Goal: Information Seeking & Learning: Learn about a topic

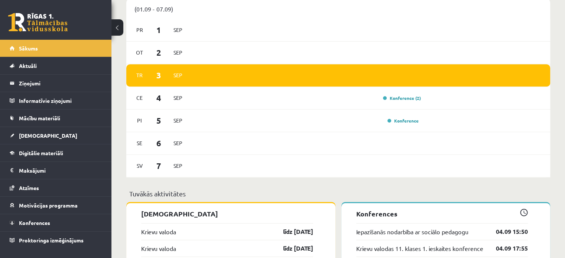
scroll to position [483, 0]
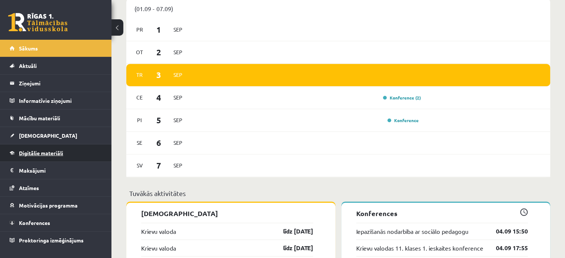
click at [46, 154] on span "Digitālie materiāli" at bounding box center [41, 153] width 44 height 7
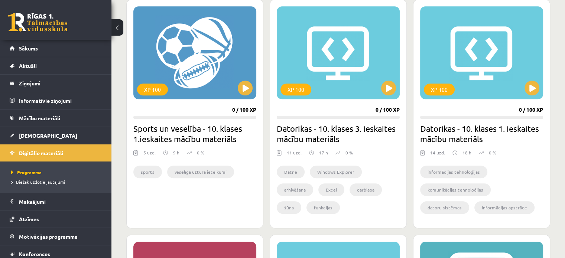
scroll to position [781, 0]
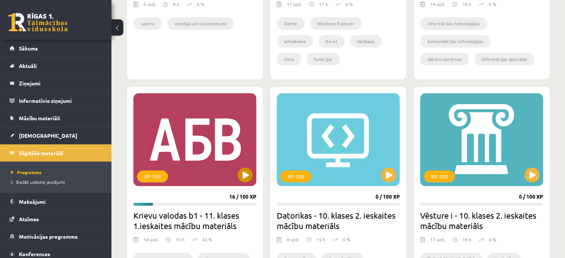
click at [189, 140] on div "XP 100" at bounding box center [194, 139] width 123 height 93
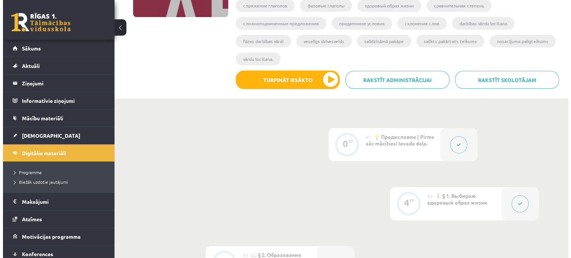
scroll to position [149, 0]
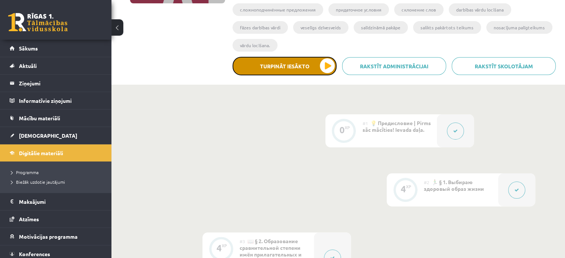
click at [294, 67] on button "Turpināt iesākto" at bounding box center [285, 66] width 104 height 19
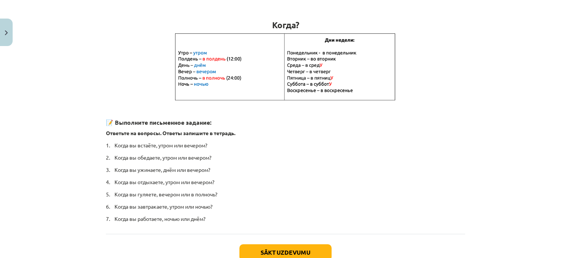
scroll to position [139, 0]
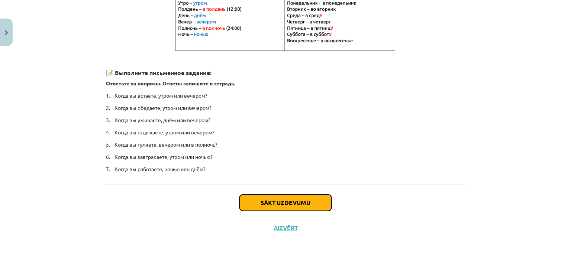
click at [322, 207] on button "Sākt uzdevumu" at bounding box center [285, 203] width 92 height 16
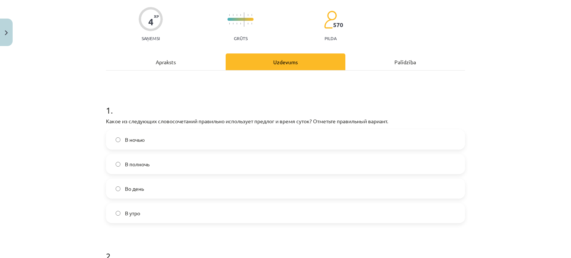
scroll to position [93, 0]
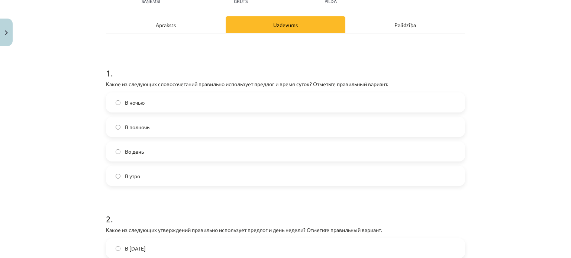
click at [113, 130] on label "В полночь" at bounding box center [286, 127] width 358 height 19
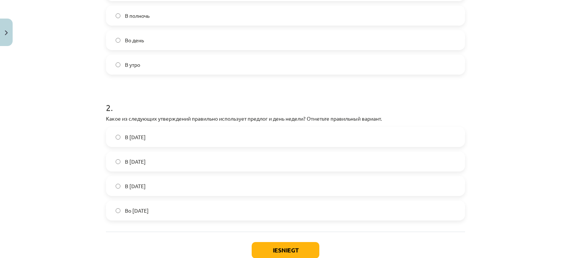
scroll to position [242, 0]
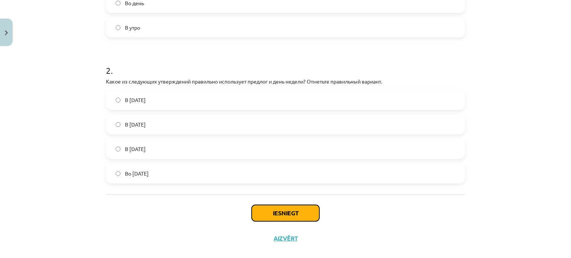
click at [284, 216] on button "Iesniegt" at bounding box center [286, 213] width 68 height 16
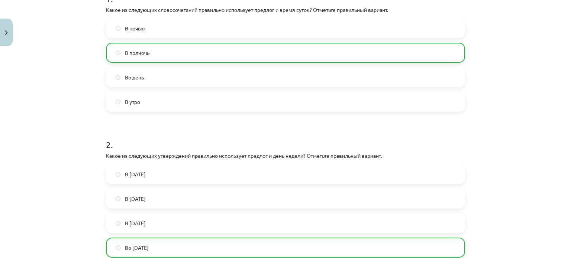
scroll to position [276, 0]
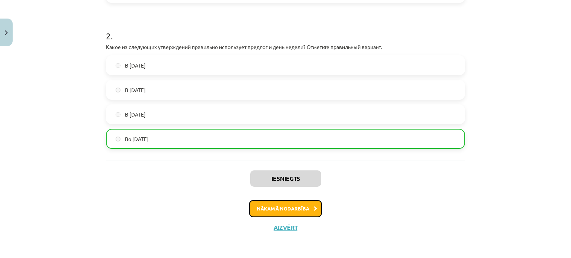
click at [287, 207] on button "Nākamā nodarbība" at bounding box center [285, 208] width 73 height 17
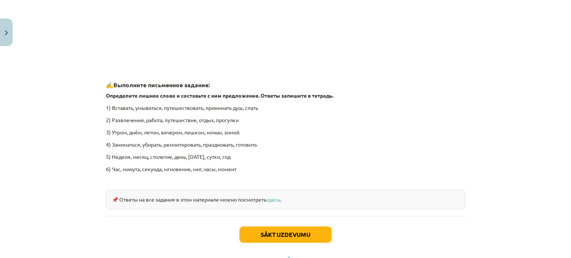
scroll to position [1129, 0]
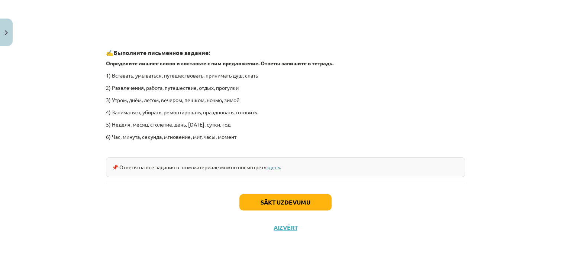
click at [280, 169] on link "здесь" at bounding box center [273, 167] width 14 height 7
click at [322, 199] on button "Sākt uzdevumu" at bounding box center [285, 202] width 92 height 16
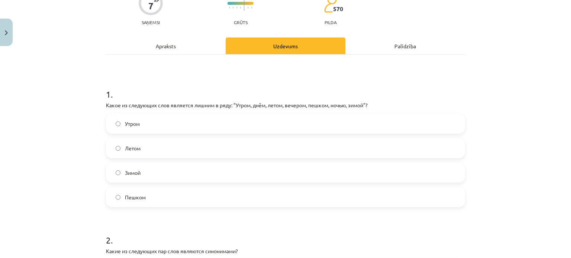
scroll to position [93, 0]
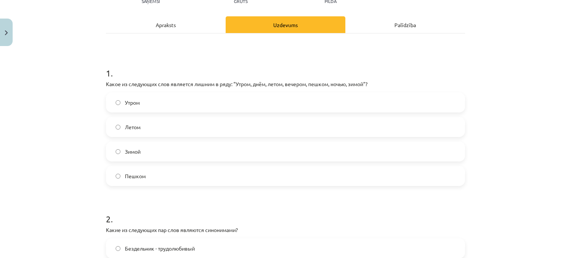
click at [117, 174] on label "Пешком" at bounding box center [286, 176] width 358 height 19
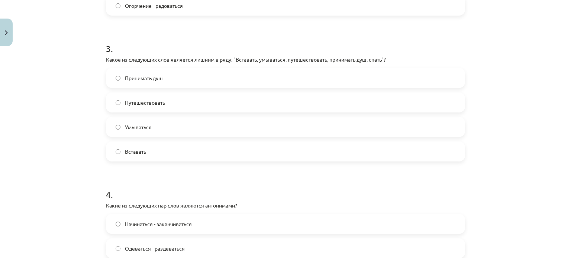
scroll to position [390, 0]
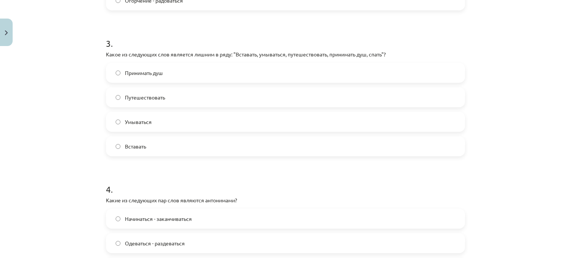
click at [143, 95] on span "Путешествовать" at bounding box center [145, 98] width 40 height 8
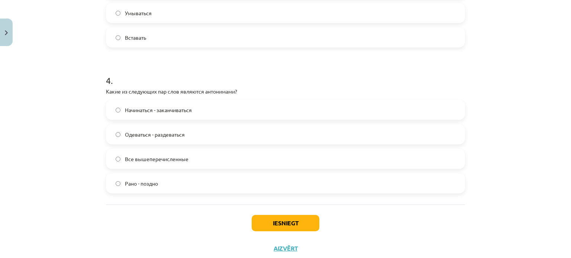
scroll to position [502, 0]
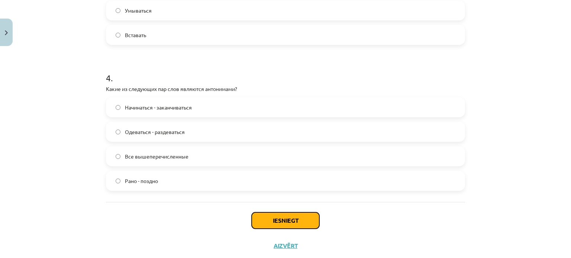
click at [291, 221] on button "Iesniegt" at bounding box center [286, 221] width 68 height 16
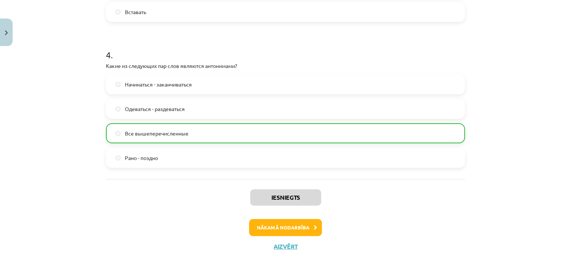
scroll to position [544, 0]
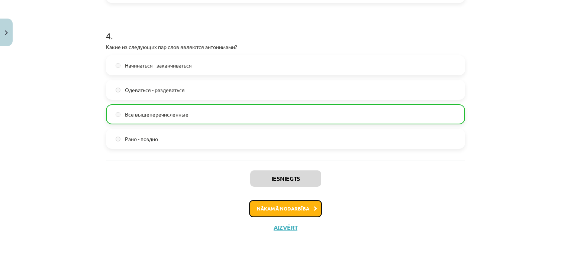
click at [306, 206] on button "Nākamā nodarbība" at bounding box center [285, 208] width 73 height 17
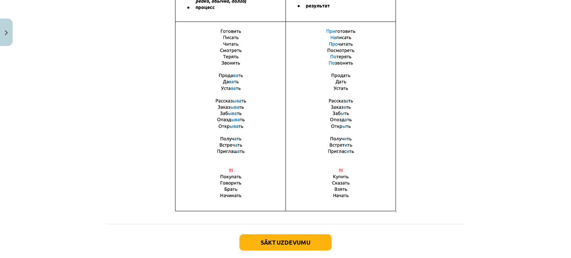
scroll to position [540, 0]
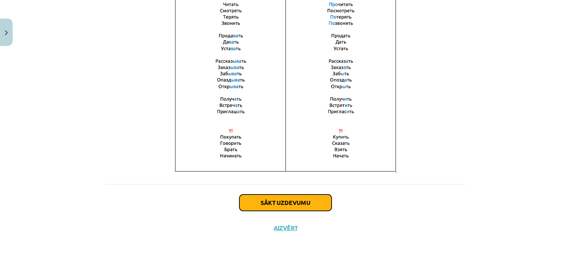
click at [323, 200] on button "Sākt uzdevumu" at bounding box center [285, 203] width 92 height 16
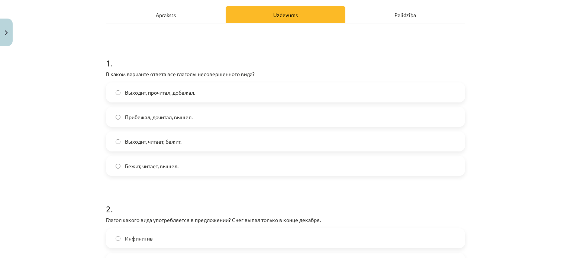
scroll to position [93, 0]
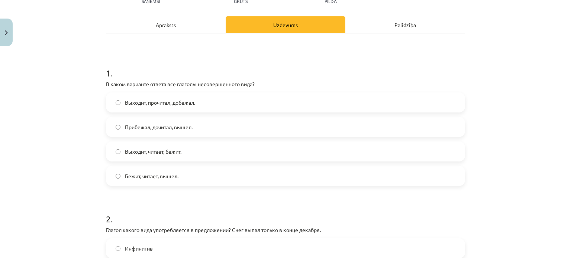
click at [115, 129] on label "Прибежал, дочитал, вышел." at bounding box center [286, 127] width 358 height 19
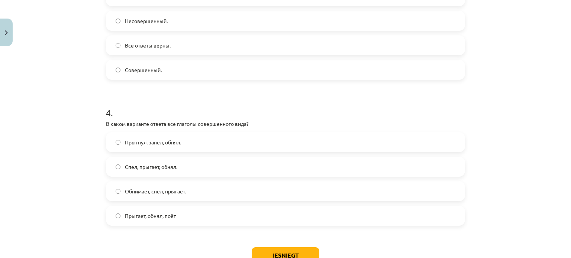
scroll to position [502, 0]
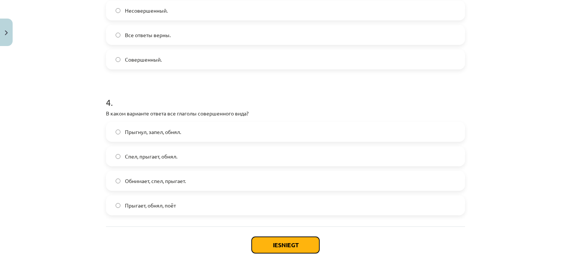
click at [283, 239] on button "Iesniegt" at bounding box center [286, 245] width 68 height 16
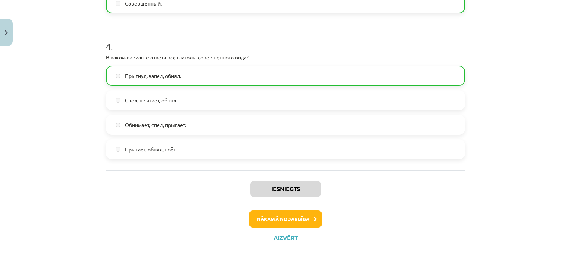
scroll to position [568, 0]
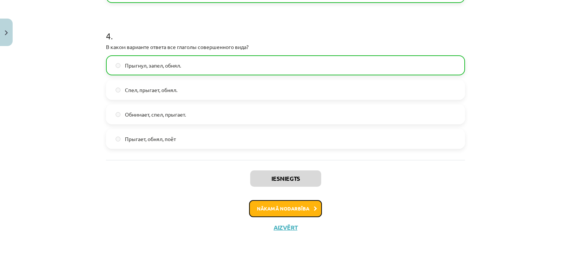
click at [258, 206] on button "Nākamā nodarbība" at bounding box center [285, 208] width 73 height 17
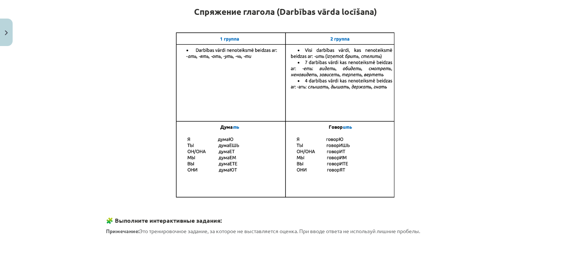
scroll to position [74, 0]
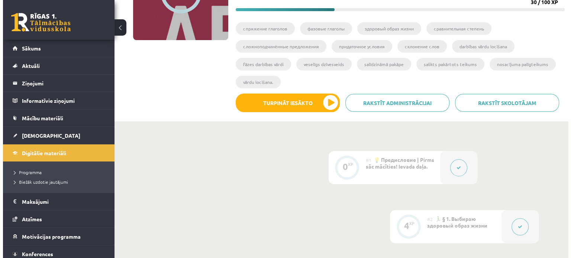
scroll to position [112, 0]
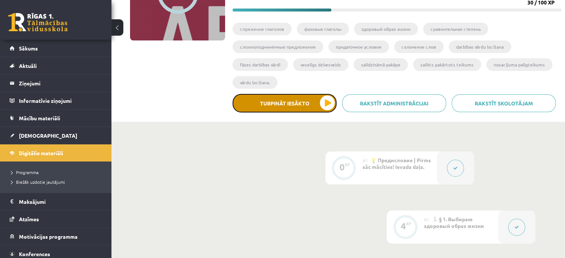
click at [299, 109] on button "Turpināt iesākto" at bounding box center [285, 103] width 104 height 19
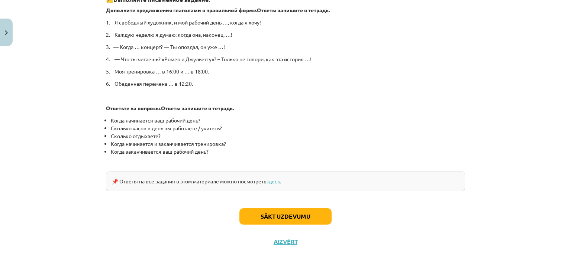
scroll to position [402, 0]
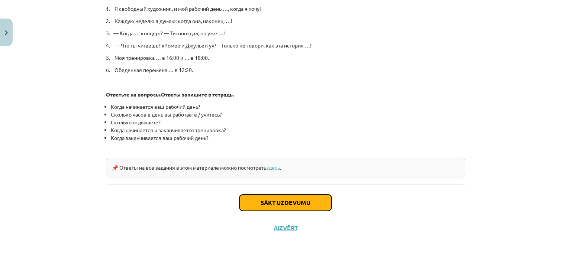
click at [301, 198] on button "Sākt uzdevumu" at bounding box center [285, 203] width 92 height 16
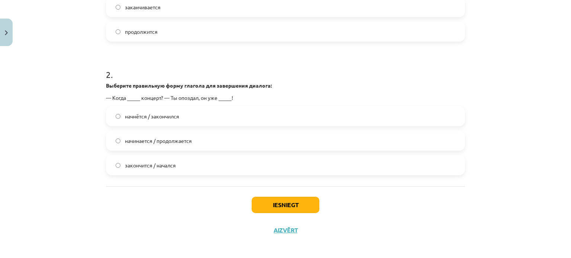
scroll to position [252, 0]
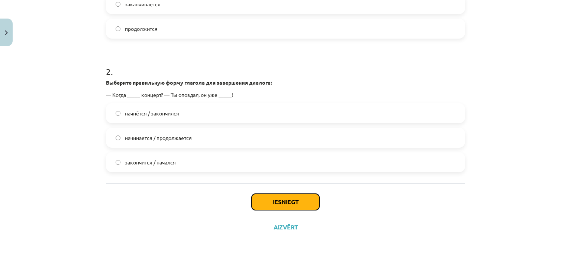
click at [277, 197] on button "Iesniegt" at bounding box center [286, 202] width 68 height 16
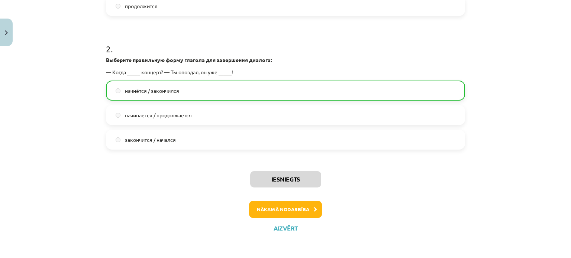
scroll to position [276, 0]
click at [274, 209] on button "Nākamā nodarbība" at bounding box center [285, 208] width 73 height 17
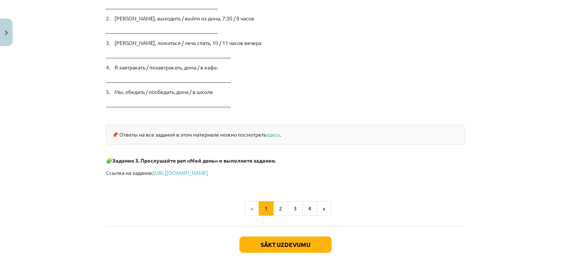
scroll to position [1245, 0]
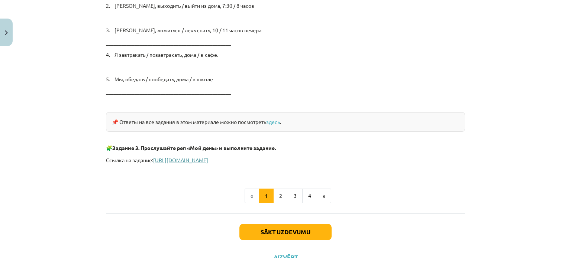
click at [208, 157] on link "https://www.liveworksheets.com/hd957071mh" at bounding box center [180, 160] width 55 height 7
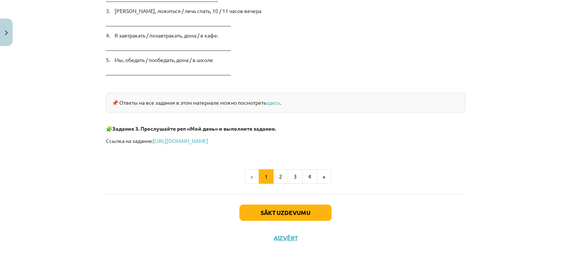
scroll to position [1274, 0]
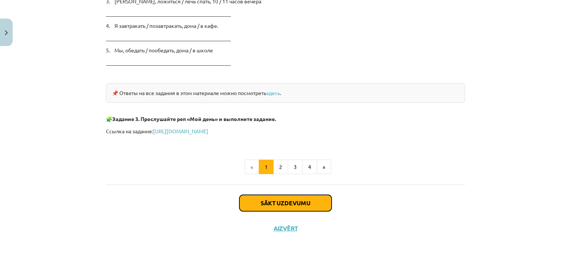
click at [328, 204] on button "Sākt uzdevumu" at bounding box center [285, 203] width 92 height 16
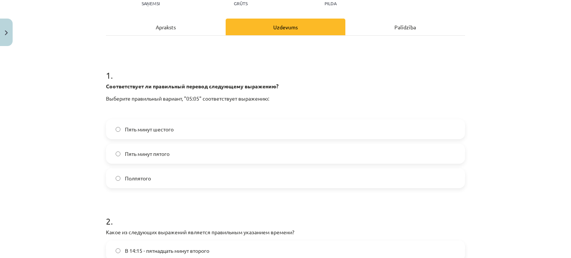
scroll to position [93, 0]
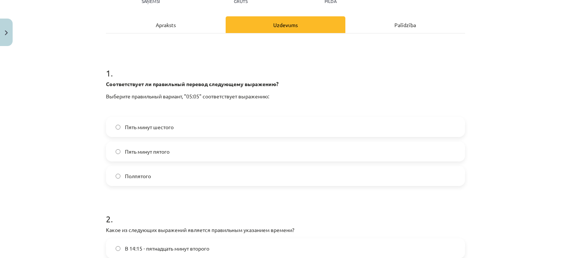
click at [158, 130] on span "Пять минут шестого" at bounding box center [149, 127] width 49 height 8
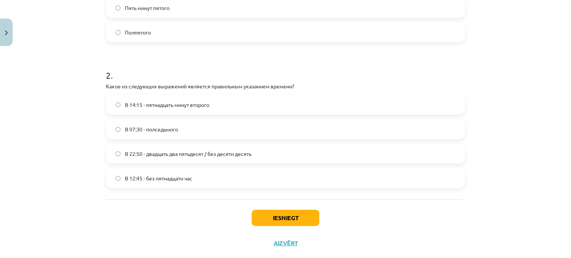
scroll to position [242, 0]
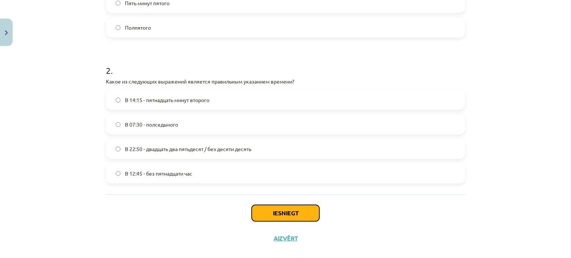
click at [286, 213] on button "Iesniegt" at bounding box center [286, 213] width 68 height 16
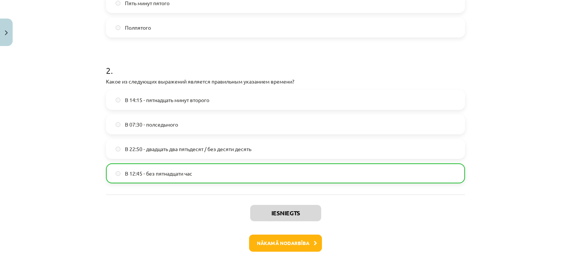
scroll to position [276, 0]
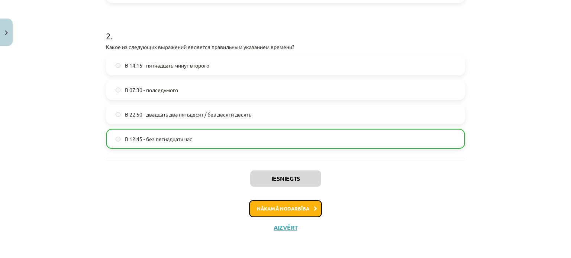
click at [286, 213] on button "Nākamā nodarbība" at bounding box center [285, 208] width 73 height 17
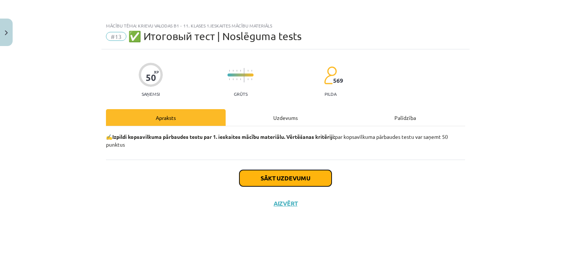
click at [312, 180] on button "Sākt uzdevumu" at bounding box center [285, 178] width 92 height 16
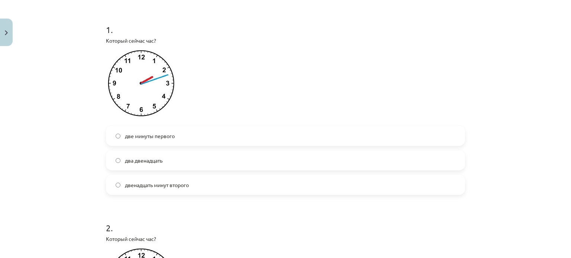
scroll to position [149, 0]
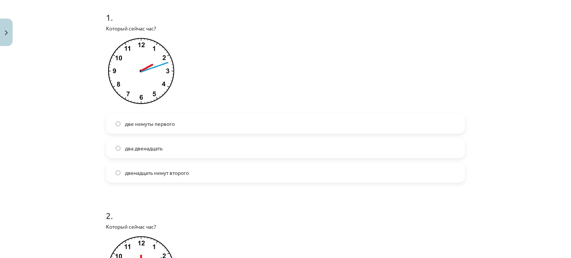
click at [142, 154] on label "два двенадцать" at bounding box center [286, 148] width 358 height 19
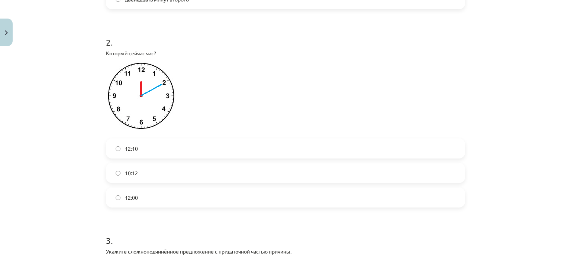
scroll to position [335, 0]
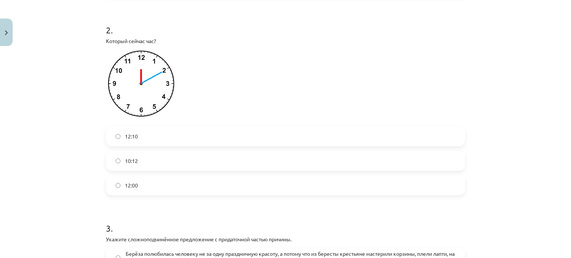
click at [126, 139] on span "12:10" at bounding box center [131, 137] width 13 height 8
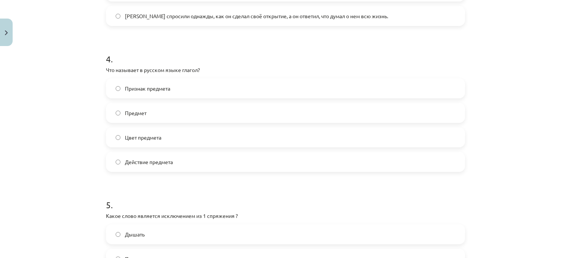
scroll to position [669, 0]
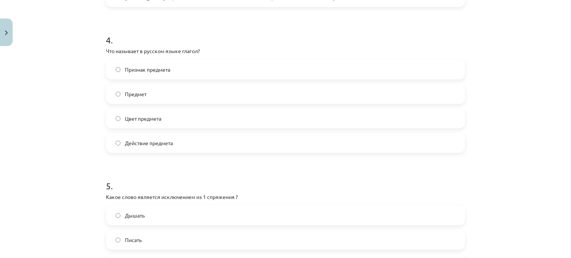
click at [120, 143] on label "Действие предмета" at bounding box center [286, 143] width 358 height 19
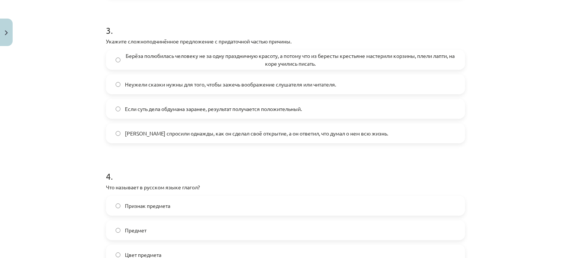
scroll to position [520, 0]
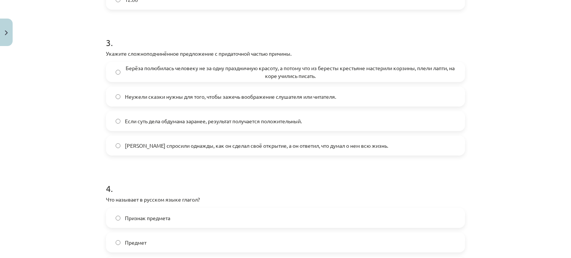
click at [114, 75] on label "Берёза полюбилась человеку не за одну праздничную красоту, а потому что из бере…" at bounding box center [286, 72] width 358 height 19
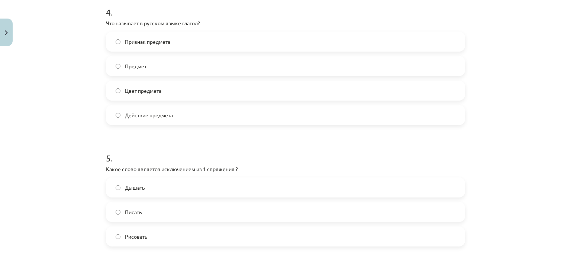
scroll to position [781, 0]
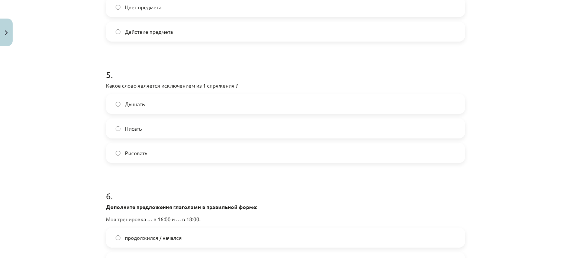
click at [119, 101] on label "Дышать" at bounding box center [286, 104] width 358 height 19
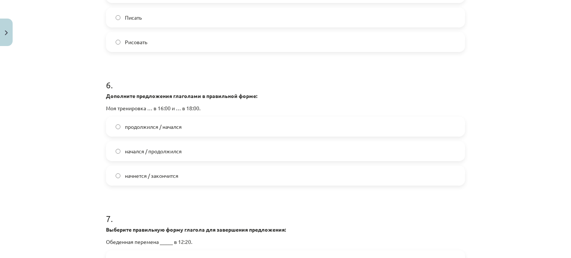
scroll to position [892, 0]
click at [118, 176] on label "начнется / закончится" at bounding box center [286, 175] width 358 height 19
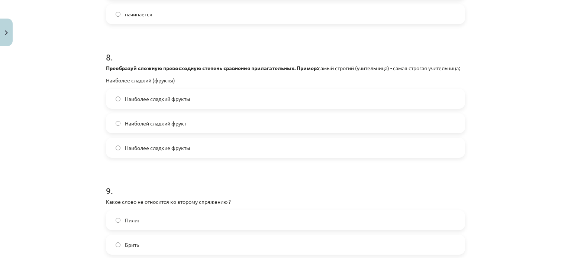
scroll to position [1227, 0]
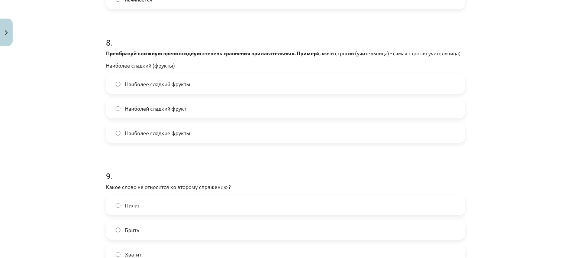
click at [118, 142] on label "Наиболее сладкие фрукты" at bounding box center [286, 133] width 358 height 19
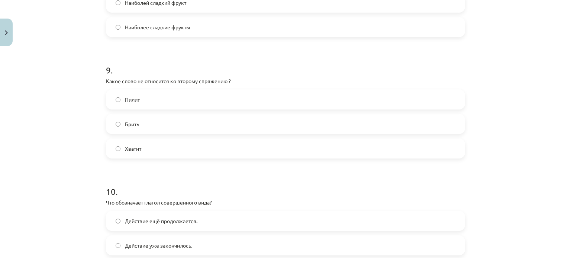
scroll to position [1338, 0]
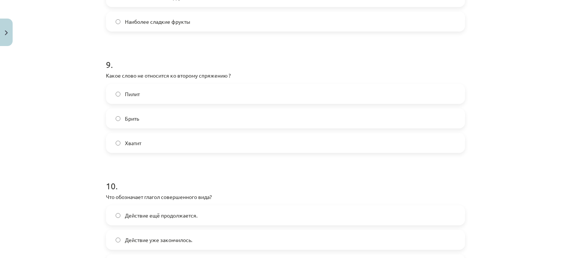
click at [120, 125] on label "Брить" at bounding box center [286, 118] width 358 height 19
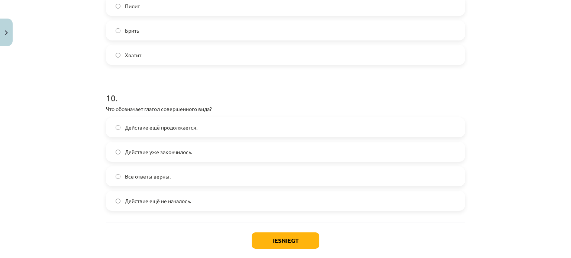
scroll to position [1450, 0]
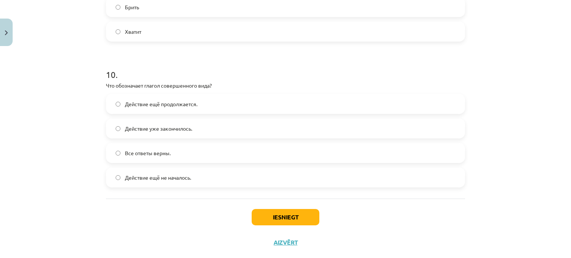
click at [125, 133] on span "Действие уже закончилось." at bounding box center [158, 129] width 67 height 8
click at [292, 222] on button "Iesniegt" at bounding box center [286, 217] width 68 height 16
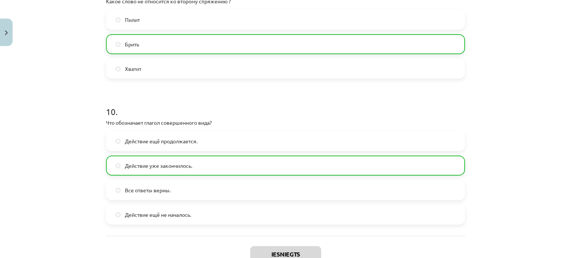
scroll to position [1496, 0]
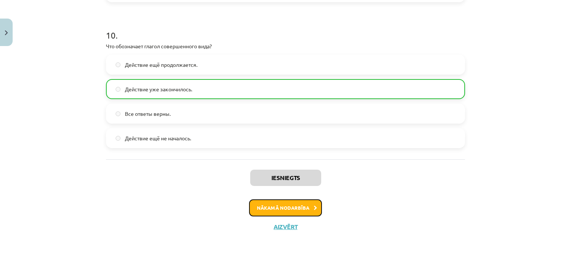
click at [297, 211] on button "Nākamā nodarbība" at bounding box center [285, 208] width 73 height 17
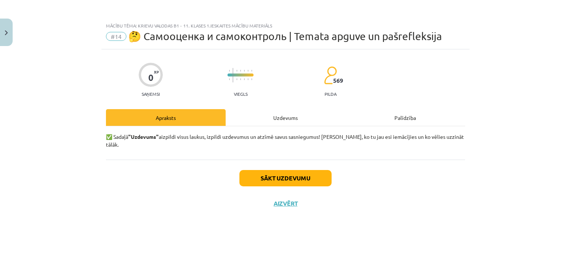
scroll to position [0, 0]
click at [307, 176] on button "Sākt uzdevumu" at bounding box center [285, 178] width 92 height 16
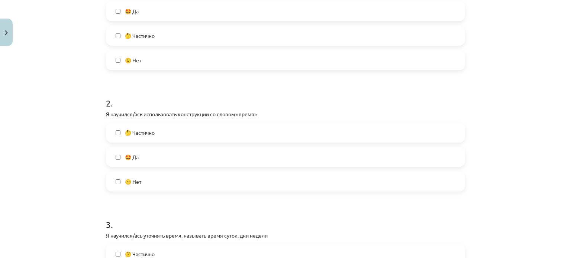
scroll to position [186, 0]
click at [116, 135] on label "🤔 Частично" at bounding box center [286, 131] width 358 height 19
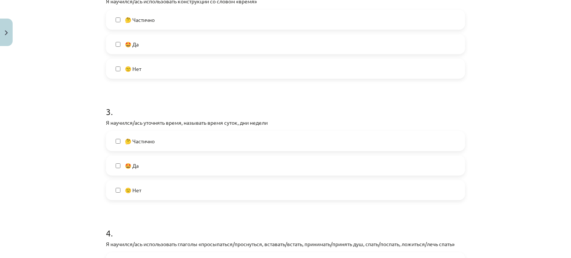
click at [116, 169] on label "🤩 Да" at bounding box center [286, 166] width 358 height 19
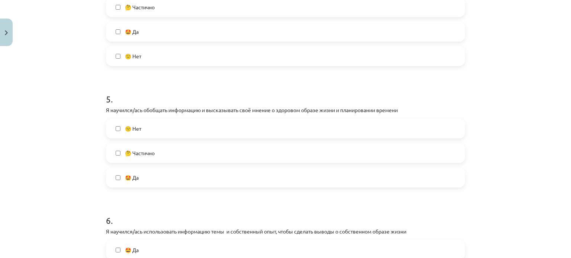
scroll to position [558, 0]
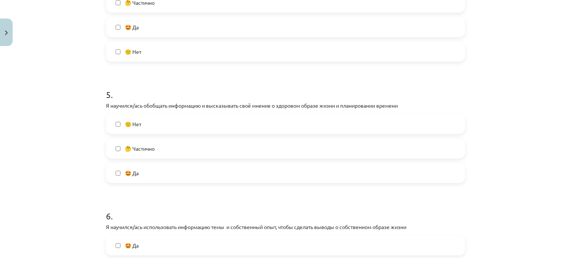
click at [117, 151] on label "🤔 Частично" at bounding box center [286, 148] width 358 height 19
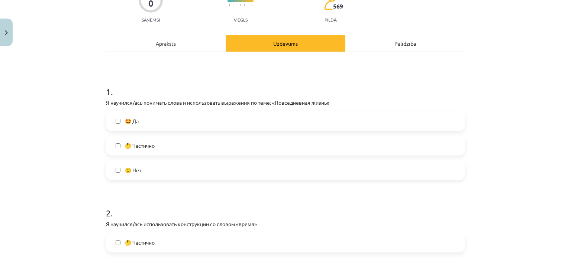
scroll to position [0, 0]
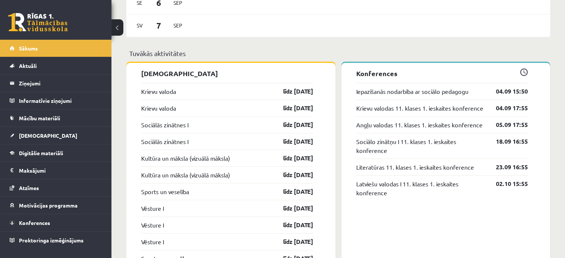
scroll to position [632, 0]
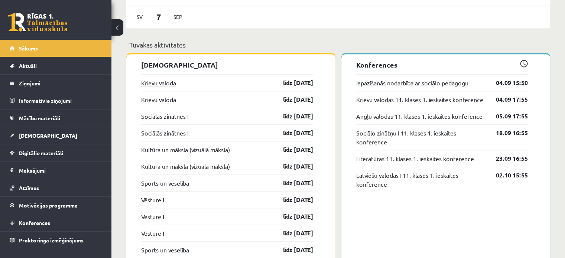
click at [168, 83] on link "Krievu valoda" at bounding box center [158, 82] width 35 height 9
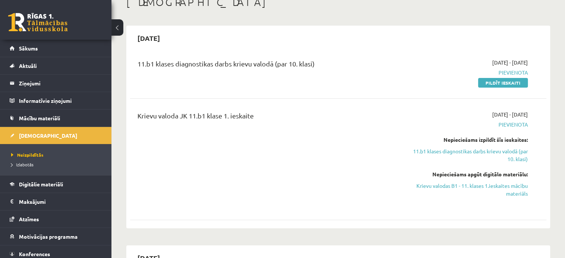
scroll to position [37, 0]
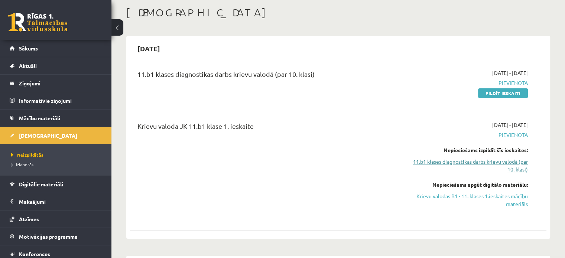
click at [436, 158] on link "11.b1 klases diagnostikas darbs krievu valodā (par 10. klasi)" at bounding box center [467, 166] width 123 height 16
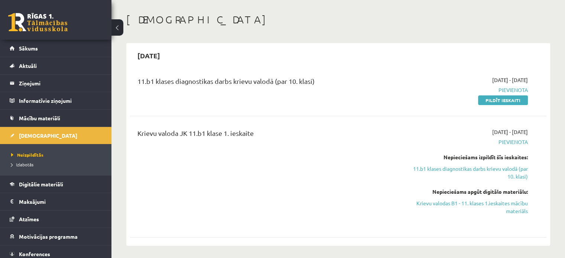
scroll to position [74, 0]
